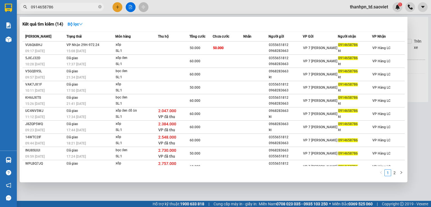
click at [99, 7] on icon "close-circle" at bounding box center [99, 6] width 3 height 3
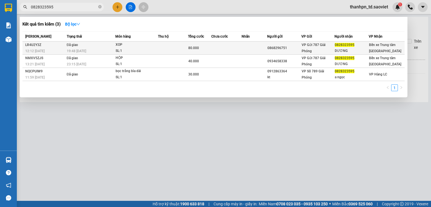
type input "0828323595"
click at [92, 49] on div "19:48 [DATE]" at bounding box center [91, 51] width 49 height 6
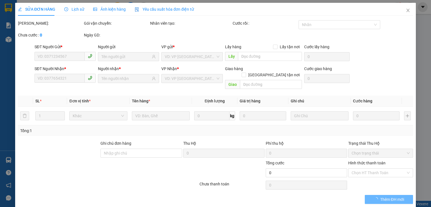
type input "0868296751"
type input "0828323595"
type input "DƯƠNG"
type input "80.000"
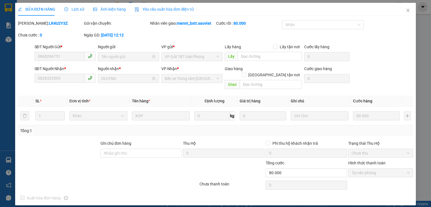
click at [74, 10] on span "Lịch sử" at bounding box center [74, 9] width 20 height 4
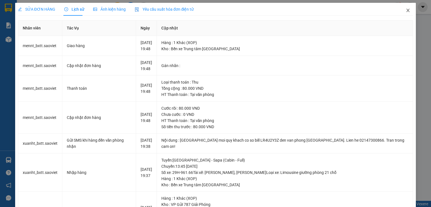
click at [406, 10] on icon "close" at bounding box center [408, 10] width 4 height 4
